Goal: Check status: Check status

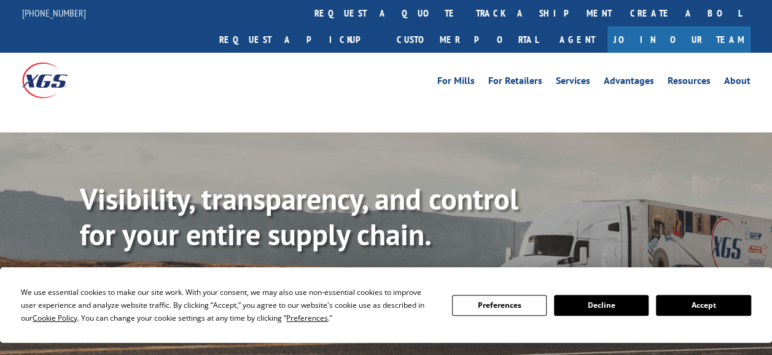
scroll to position [61, 0]
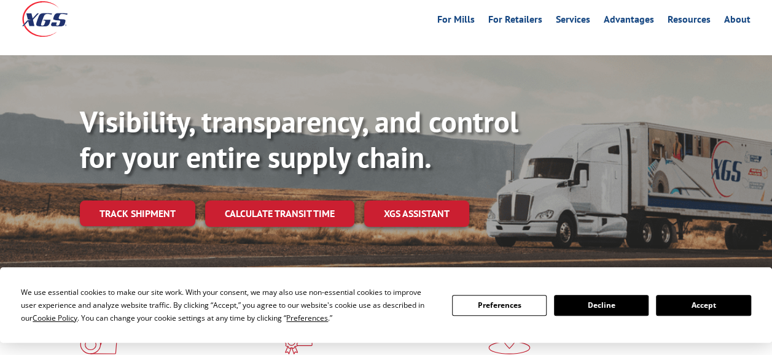
drag, startPoint x: 125, startPoint y: 211, endPoint x: 125, endPoint y: 192, distance: 19.0
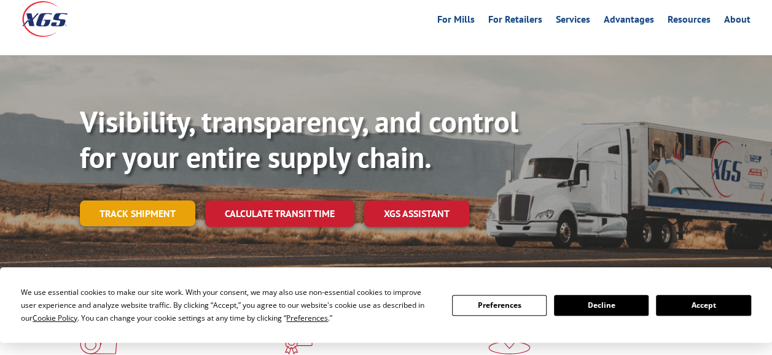
click at [125, 210] on div "Visibility, transparency, and control for your entire supply chain. Track shipm…" at bounding box center [426, 189] width 692 height 171
click at [125, 201] on link "Track shipment" at bounding box center [137, 214] width 115 height 26
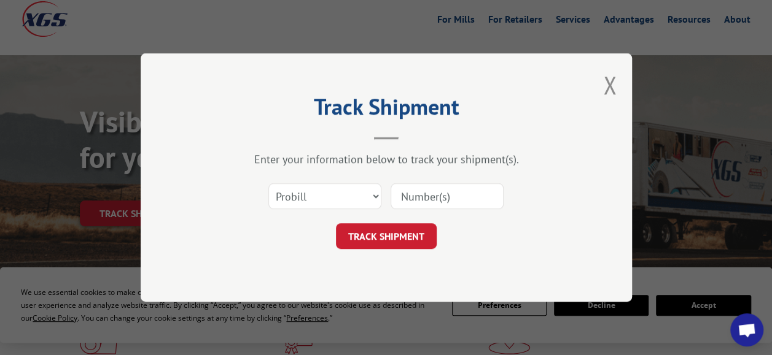
click at [421, 199] on input at bounding box center [446, 197] width 113 height 26
paste input "Xpress Global Systems"
type input "Xpress Global Systems"
click at [419, 198] on input at bounding box center [446, 197] width 113 height 26
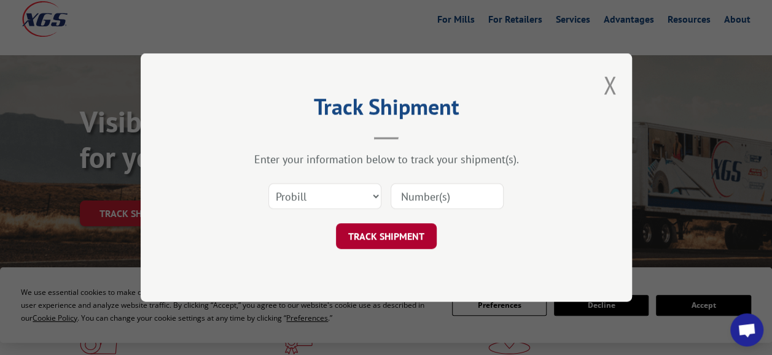
paste input "17235243BOL"
type input "17235243BOL"
click at [389, 230] on button "TRACK SHIPMENT" at bounding box center [386, 236] width 101 height 26
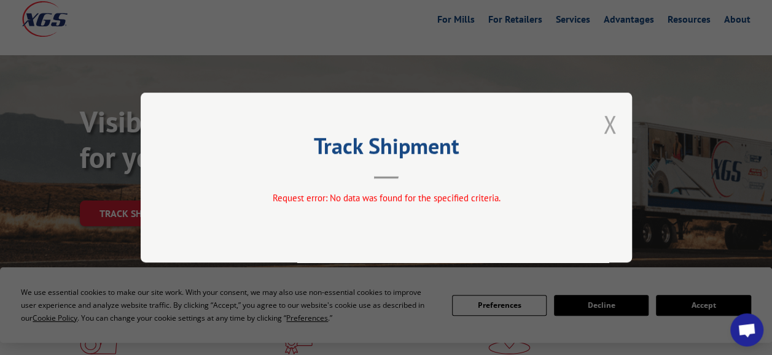
click at [604, 119] on button "Close modal" at bounding box center [610, 124] width 14 height 33
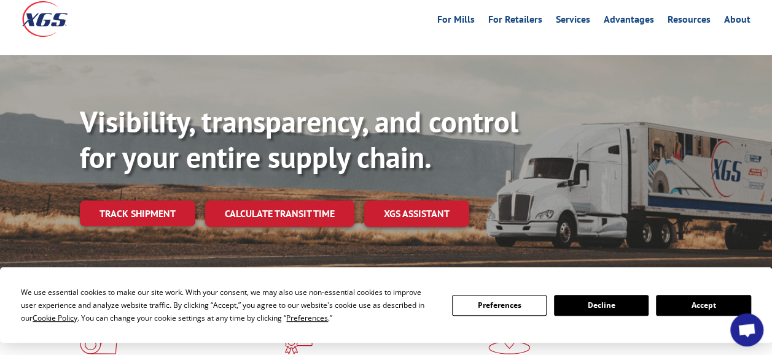
scroll to position [123, 0]
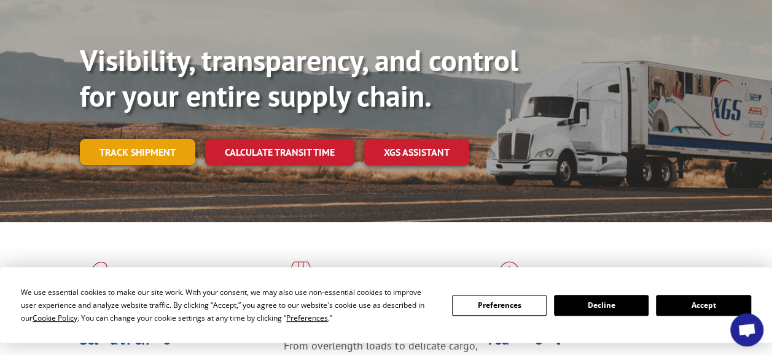
click at [161, 139] on link "Track shipment" at bounding box center [137, 152] width 115 height 26
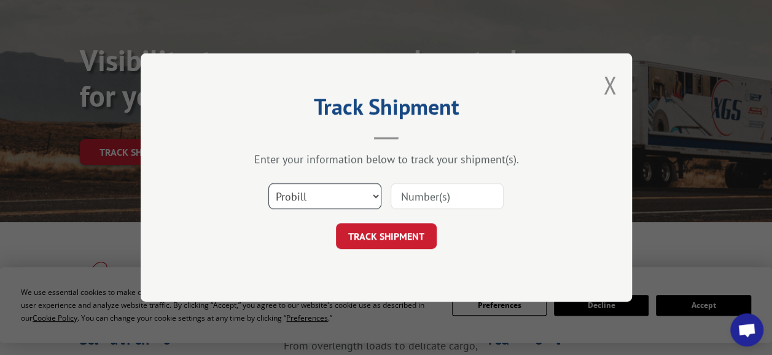
click at [298, 195] on select "Select category... Probill BOL PO" at bounding box center [324, 197] width 113 height 26
select select "bol"
click at [268, 184] on select "Select category... Probill BOL PO" at bounding box center [324, 197] width 113 height 26
click at [414, 195] on input at bounding box center [446, 197] width 113 height 26
paste input "17235243BOL"
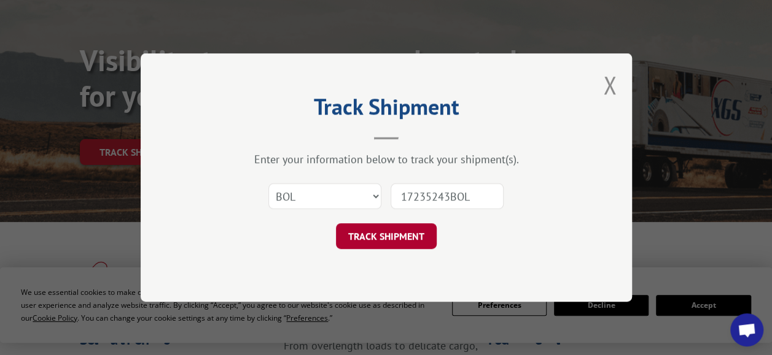
type input "17235243BOL"
click at [390, 239] on button "TRACK SHIPMENT" at bounding box center [386, 236] width 101 height 26
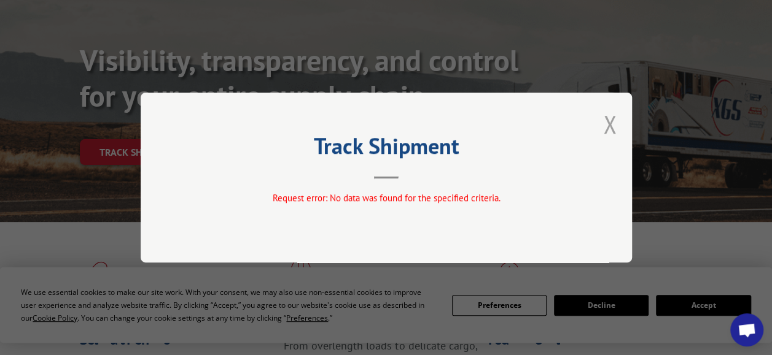
click at [608, 125] on button "Close modal" at bounding box center [610, 124] width 14 height 33
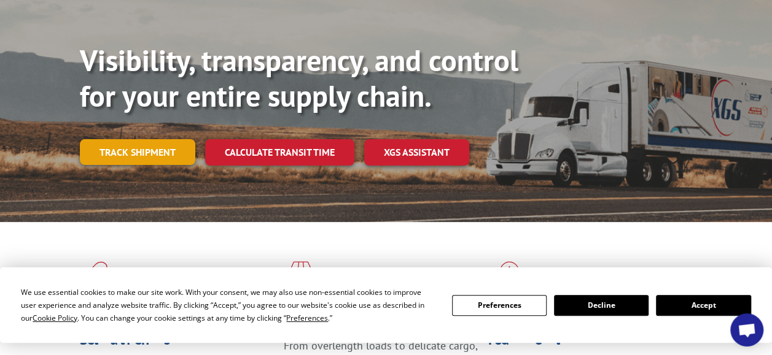
click at [150, 139] on link "Track shipment" at bounding box center [137, 152] width 115 height 26
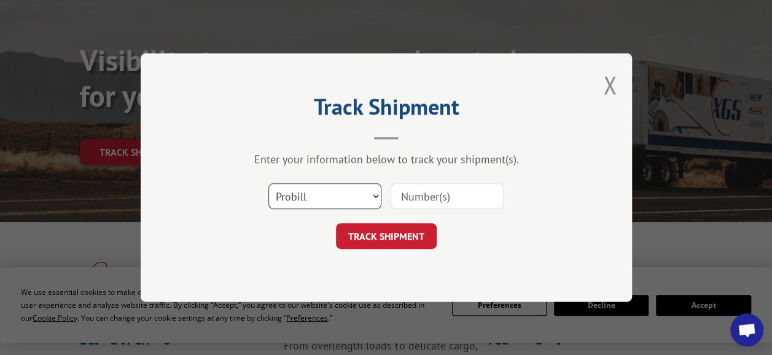
click at [313, 195] on select "Select category... Probill BOL PO" at bounding box center [324, 197] width 113 height 26
select select "po"
click at [268, 184] on select "Select category... Probill BOL PO" at bounding box center [324, 197] width 113 height 26
click at [433, 192] on input at bounding box center [446, 197] width 113 height 26
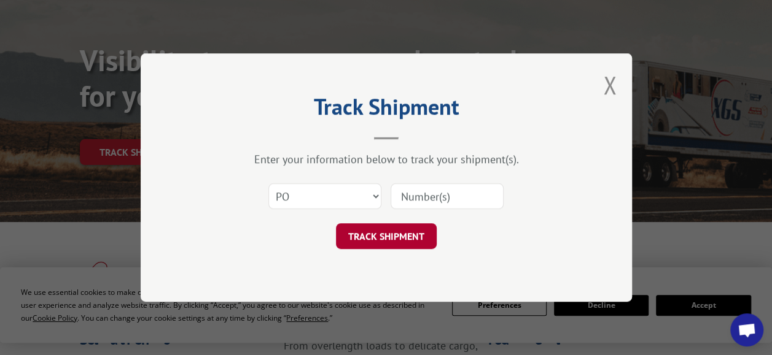
paste input "17235243BOL"
type input "17235243BOL"
click at [371, 239] on button "TRACK SHIPMENT" at bounding box center [386, 236] width 101 height 26
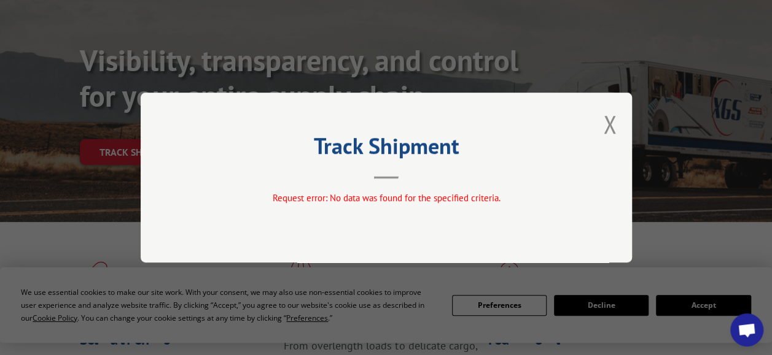
click at [166, 204] on div "Track Shipment Request error: No data was found for the specified criteria." at bounding box center [386, 178] width 491 height 170
click at [610, 122] on button "Close modal" at bounding box center [610, 124] width 14 height 33
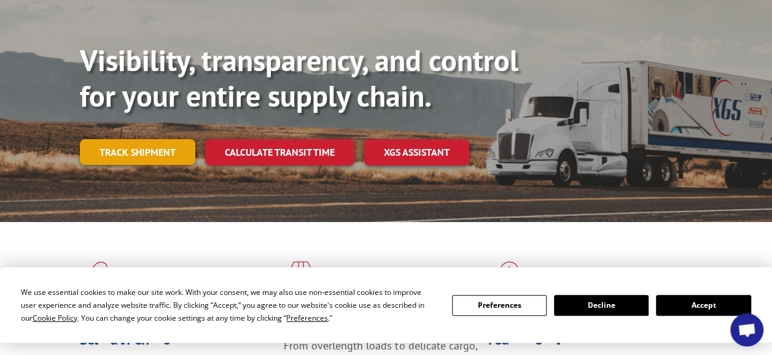
click at [130, 139] on link "Track shipment" at bounding box center [137, 152] width 115 height 26
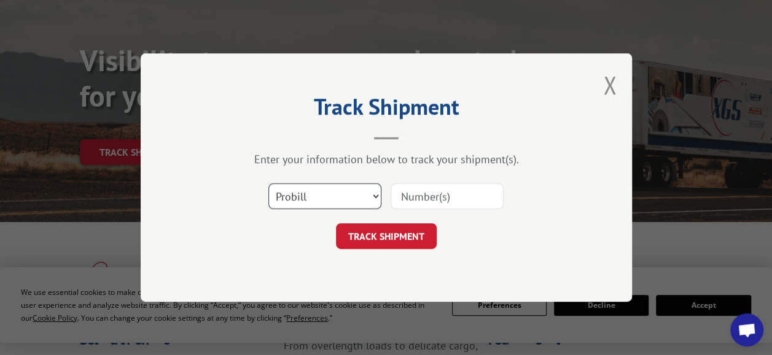
click at [323, 197] on select "Select category... Probill BOL PO" at bounding box center [324, 197] width 113 height 26
select select "po"
click at [268, 184] on select "Select category... Probill BOL PO" at bounding box center [324, 197] width 113 height 26
drag, startPoint x: 433, startPoint y: 194, endPoint x: 427, endPoint y: 202, distance: 10.1
click at [433, 194] on input at bounding box center [446, 197] width 113 height 26
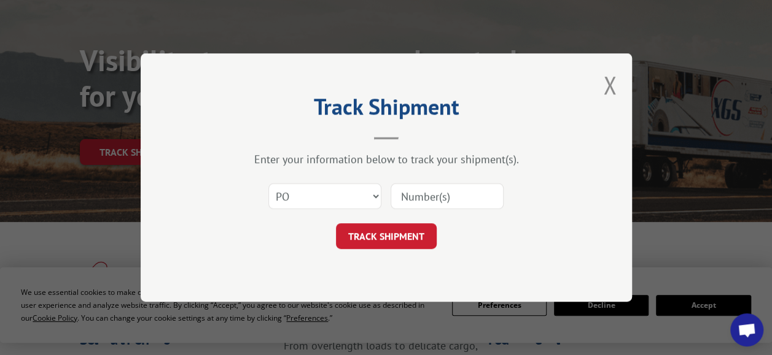
paste input "61575041"
type input "61575041"
click at [395, 235] on button "TRACK SHIPMENT" at bounding box center [386, 236] width 101 height 26
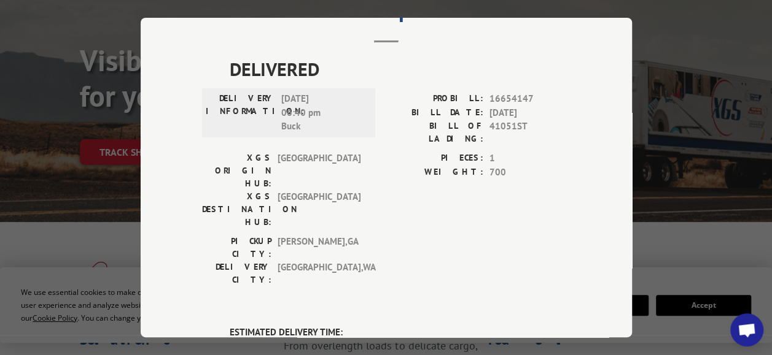
scroll to position [0, 0]
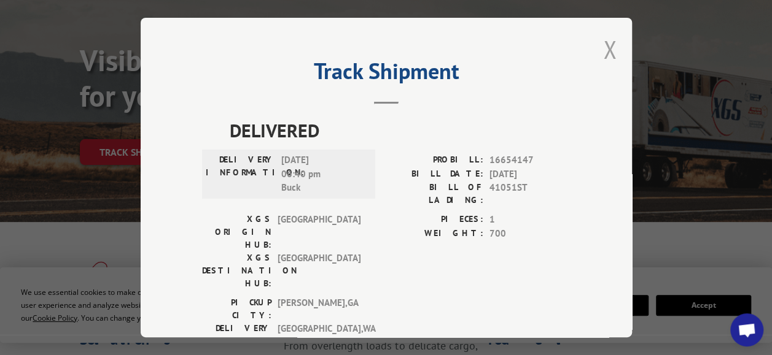
click at [603, 45] on button "Close modal" at bounding box center [610, 49] width 14 height 33
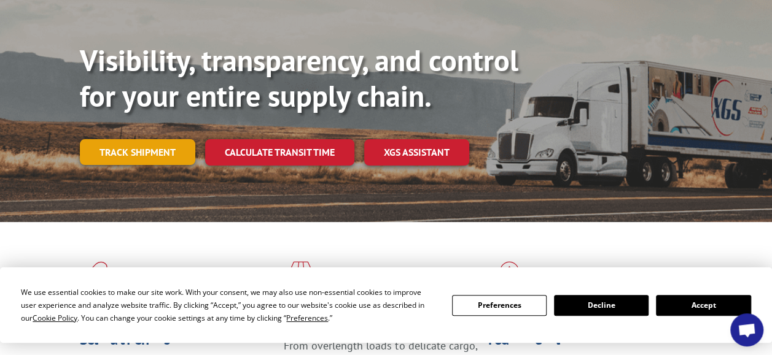
click at [167, 139] on link "Track shipment" at bounding box center [137, 152] width 115 height 26
